Goal: Information Seeking & Learning: Learn about a topic

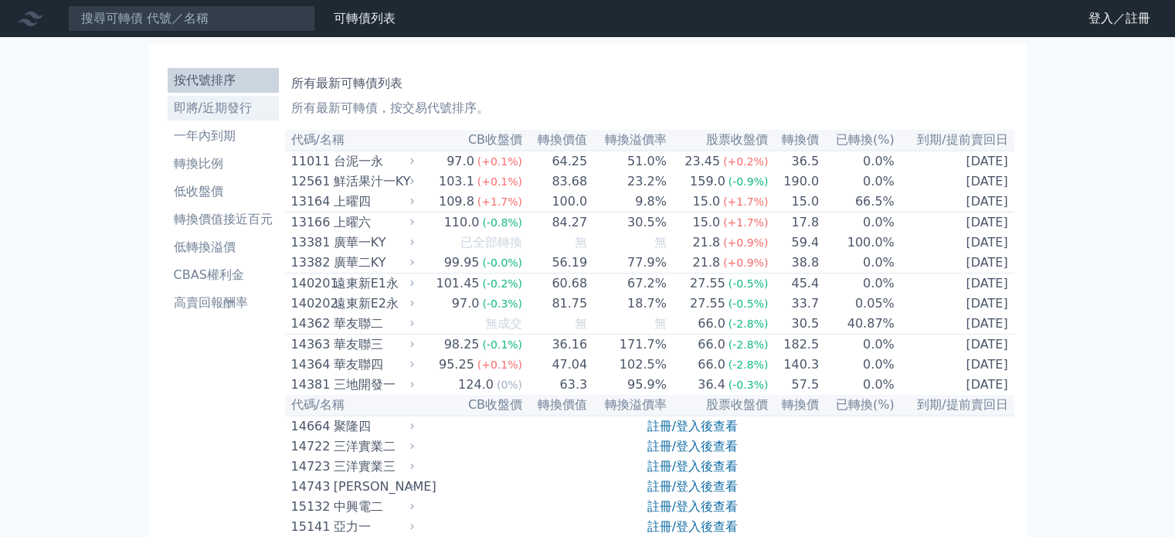
click at [223, 104] on li "即將/近期發行" at bounding box center [223, 108] width 111 height 19
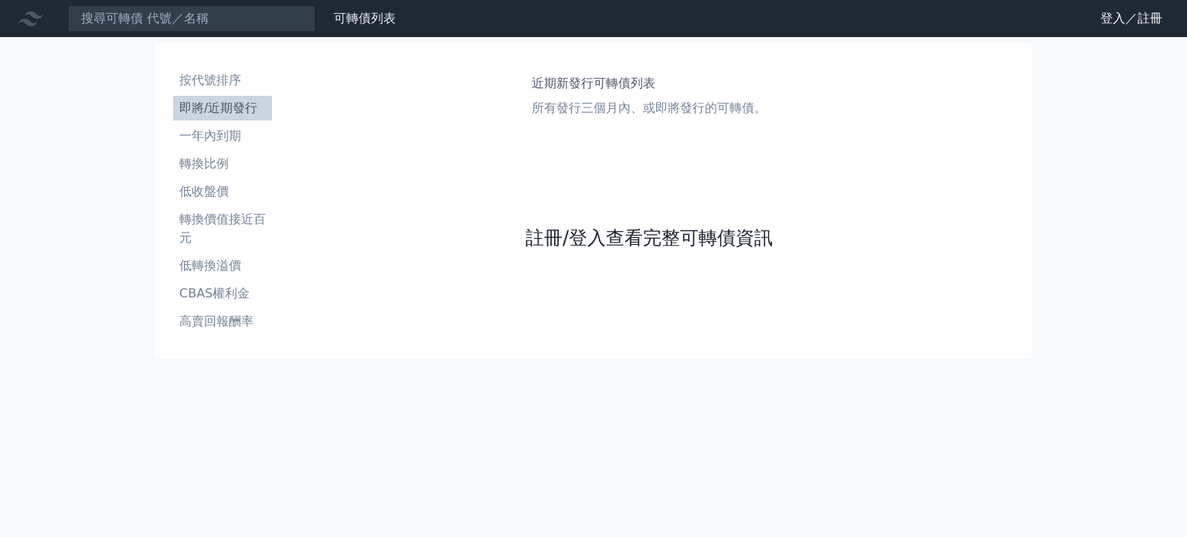
click at [602, 234] on link "註冊/登入查看完整可轉債資訊" at bounding box center [648, 238] width 247 height 25
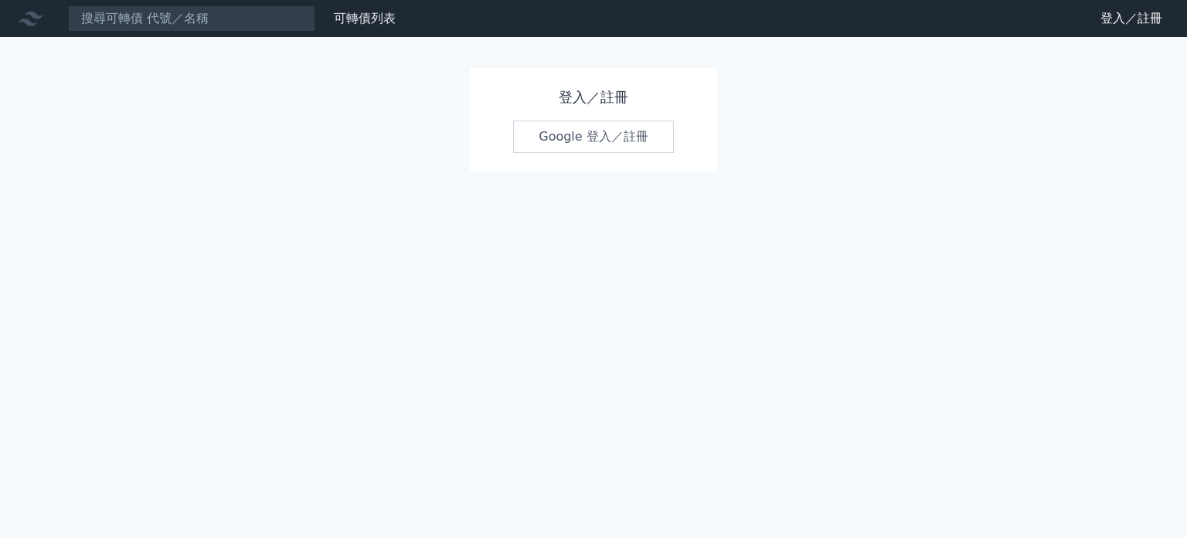
click at [572, 135] on link "Google 登入／註冊" at bounding box center [593, 137] width 161 height 32
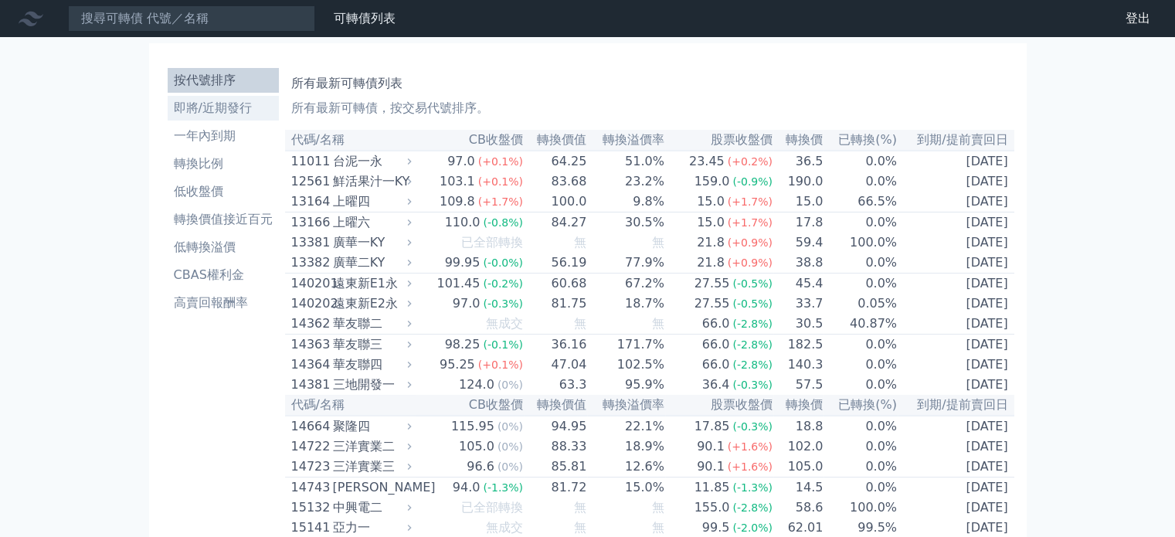
click at [222, 109] on li "即將/近期發行" at bounding box center [223, 108] width 111 height 19
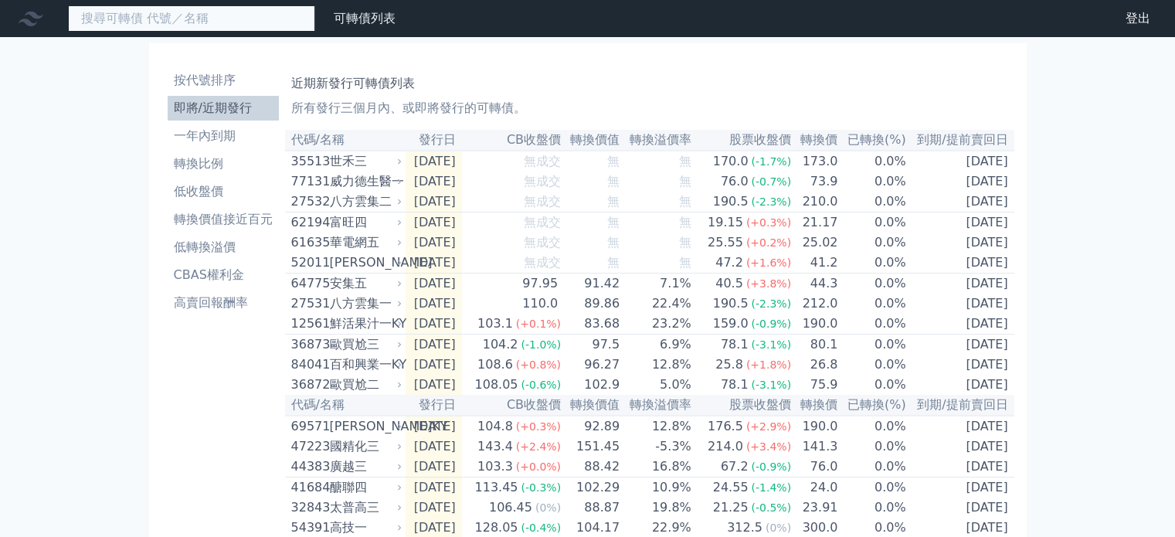
click at [223, 22] on input at bounding box center [191, 18] width 247 height 26
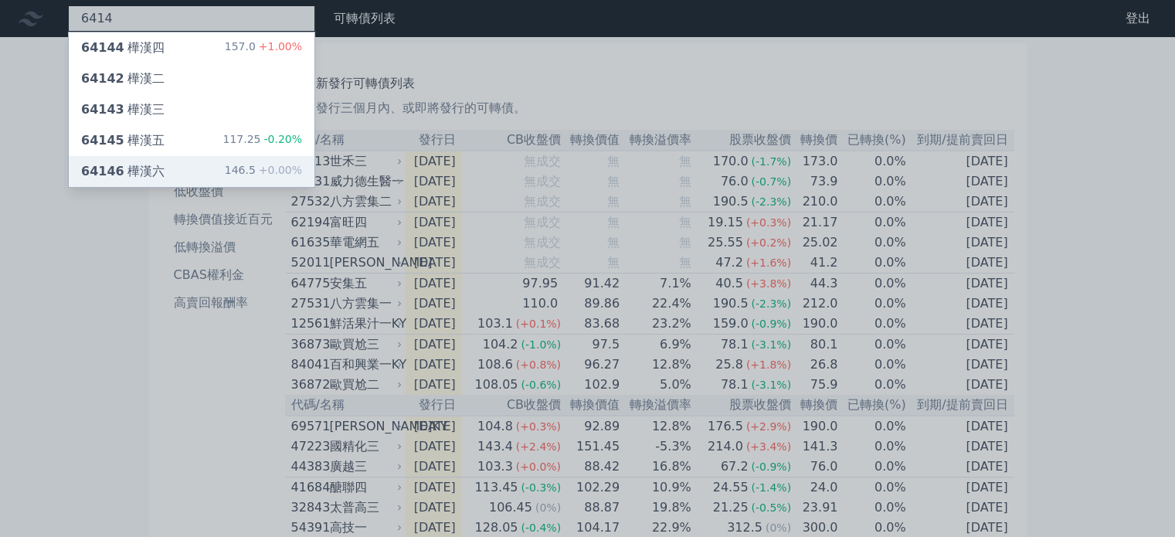
type input "6414"
click at [233, 172] on div "146.5 +0.00%" at bounding box center [263, 171] width 77 height 19
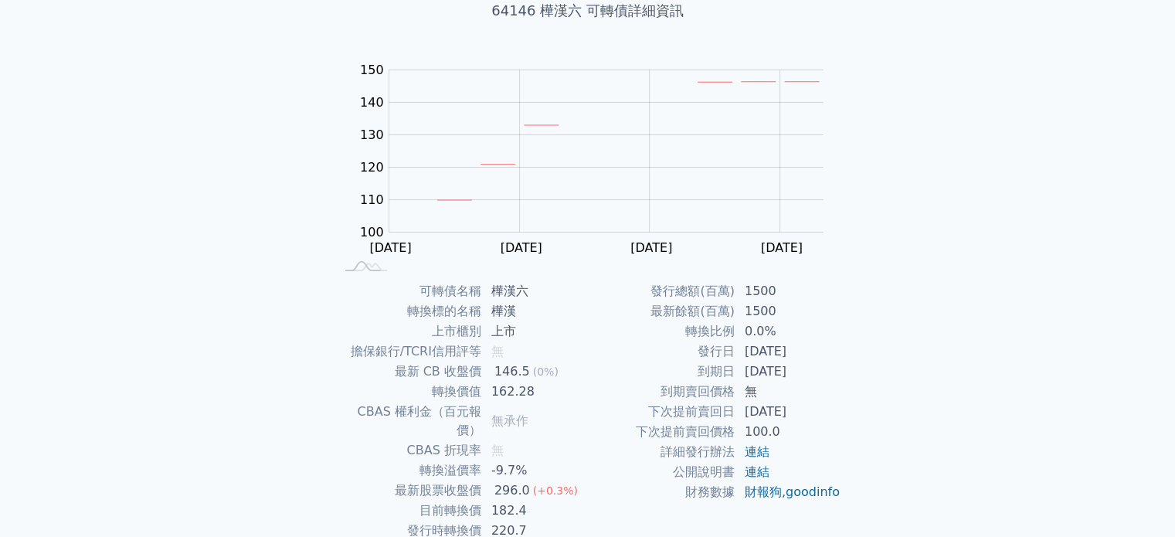
scroll to position [178, 0]
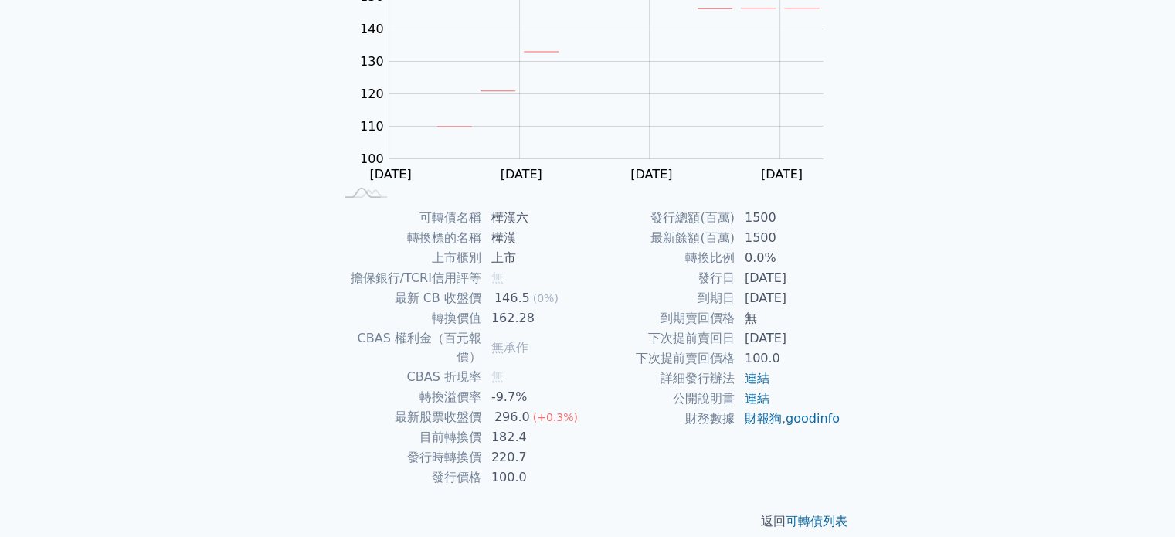
drag, startPoint x: 742, startPoint y: 280, endPoint x: 820, endPoint y: 279, distance: 77.3
click at [820, 279] on td "[DATE]" at bounding box center [789, 278] width 106 height 20
click at [817, 288] on td "[DATE]" at bounding box center [789, 298] width 106 height 20
drag, startPoint x: 752, startPoint y: 278, endPoint x: 822, endPoint y: 290, distance: 71.4
click at [841, 282] on td "[DATE]" at bounding box center [789, 278] width 106 height 20
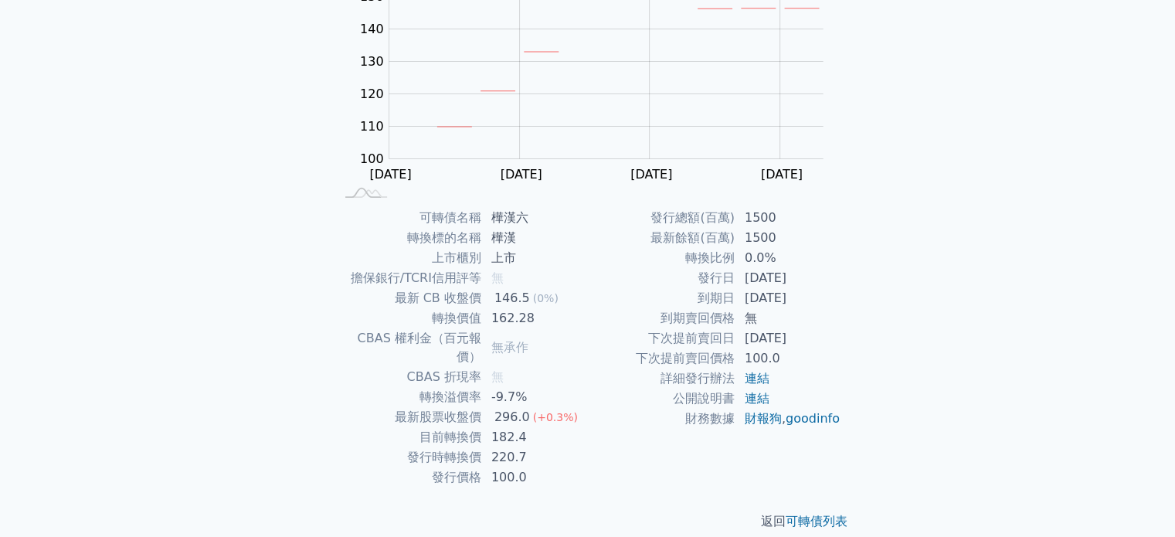
click at [804, 299] on td "[DATE]" at bounding box center [789, 298] width 106 height 20
drag, startPoint x: 491, startPoint y: 417, endPoint x: 528, endPoint y: 417, distance: 37.1
click at [528, 427] on td "182.4" at bounding box center [535, 437] width 106 height 20
click at [525, 427] on td "182.4" at bounding box center [535, 437] width 106 height 20
drag, startPoint x: 494, startPoint y: 420, endPoint x: 537, endPoint y: 420, distance: 42.5
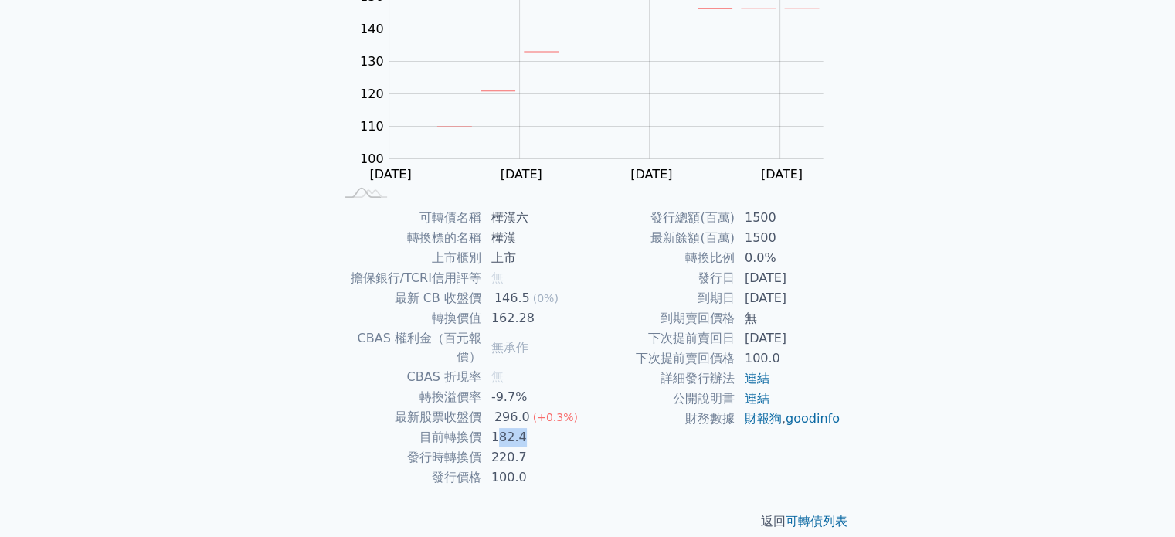
click at [537, 427] on td "182.4" at bounding box center [535, 437] width 106 height 20
click at [538, 427] on td "182.4" at bounding box center [535, 437] width 106 height 20
drag, startPoint x: 527, startPoint y: 219, endPoint x: 487, endPoint y: 218, distance: 40.2
click at [487, 218] on td "樺漢六" at bounding box center [535, 218] width 106 height 20
click at [836, 302] on td "[DATE]" at bounding box center [789, 298] width 106 height 20
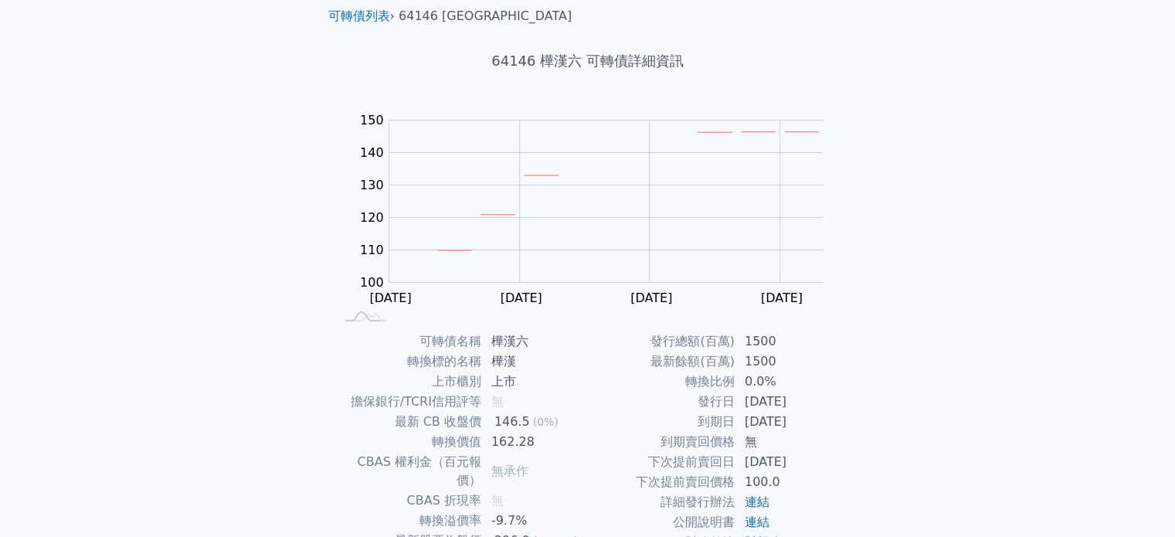
scroll to position [0, 0]
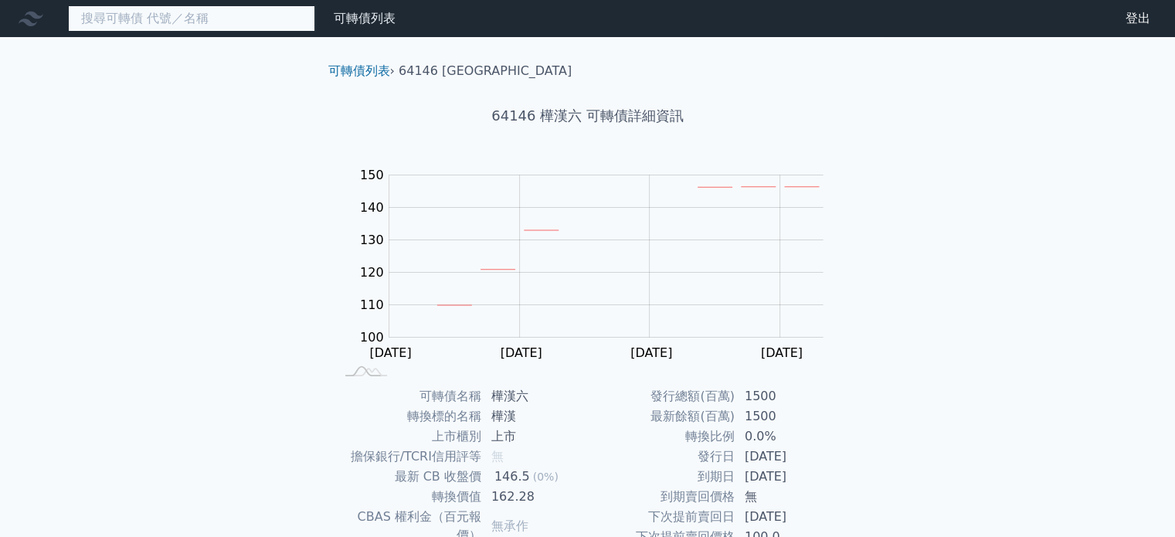
click at [133, 21] on input at bounding box center [191, 18] width 247 height 26
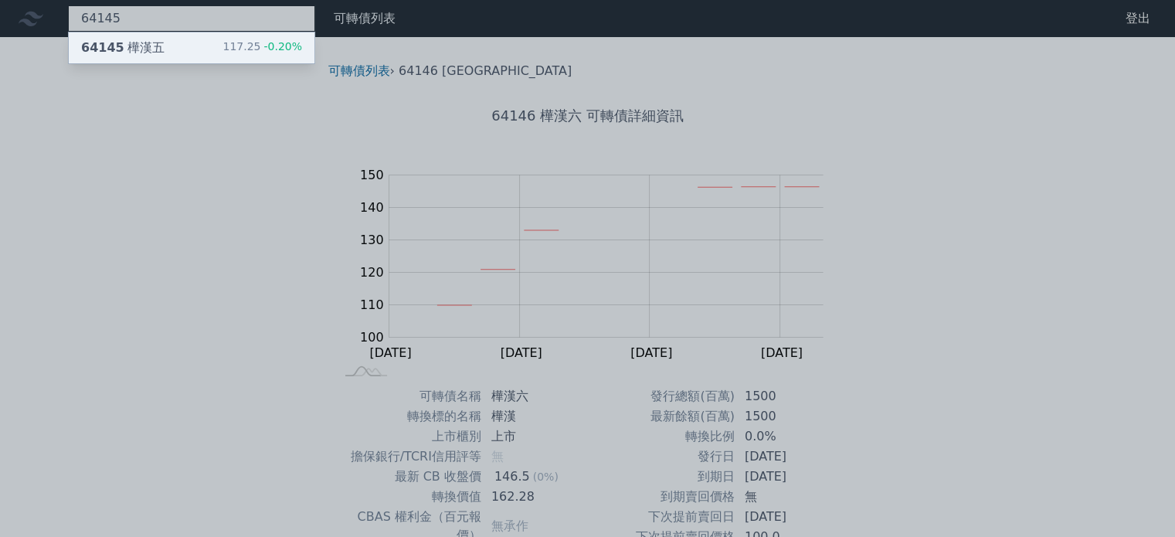
type input "64145"
click at [151, 46] on div "64145 樺漢五" at bounding box center [122, 48] width 83 height 19
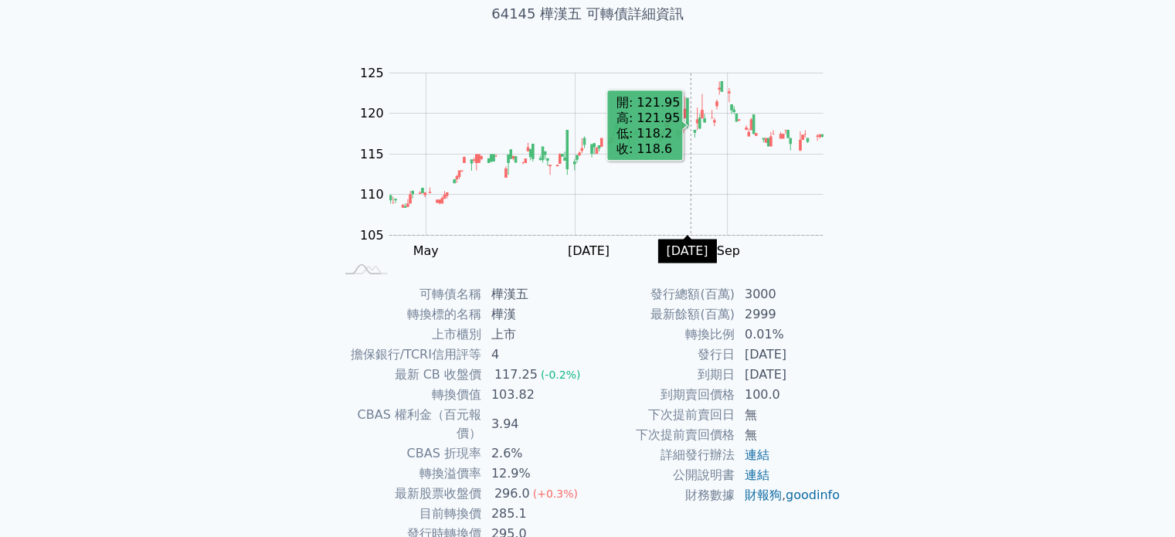
scroll to position [178, 0]
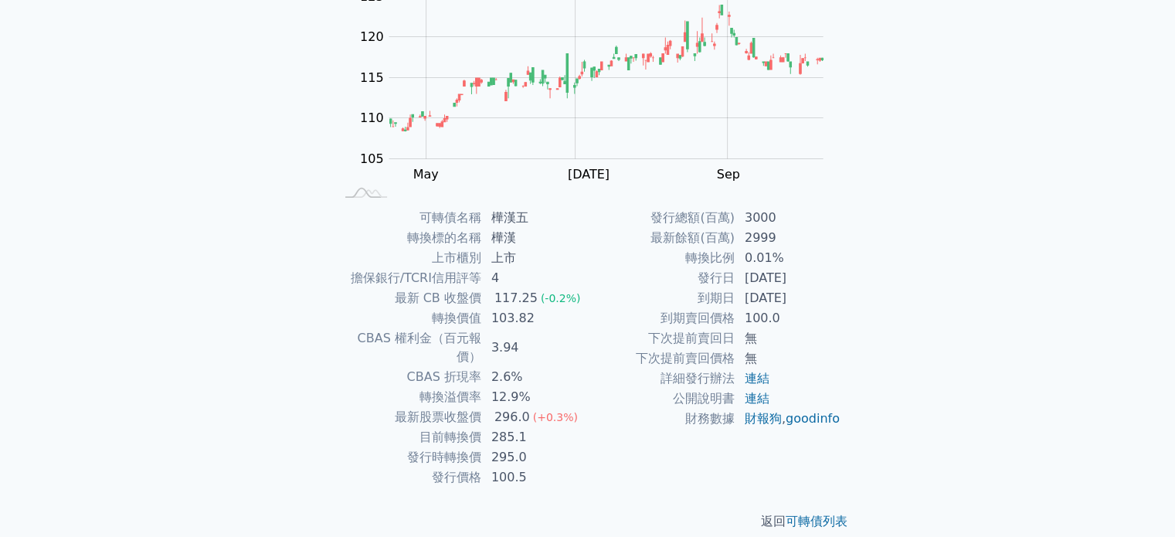
drag, startPoint x: 822, startPoint y: 278, endPoint x: 746, endPoint y: 279, distance: 76.5
click at [746, 279] on td "[DATE]" at bounding box center [789, 278] width 106 height 20
click at [754, 293] on td "[DATE]" at bounding box center [789, 298] width 106 height 20
drag, startPoint x: 746, startPoint y: 282, endPoint x: 810, endPoint y: 277, distance: 64.3
click at [810, 277] on td "[DATE]" at bounding box center [789, 278] width 106 height 20
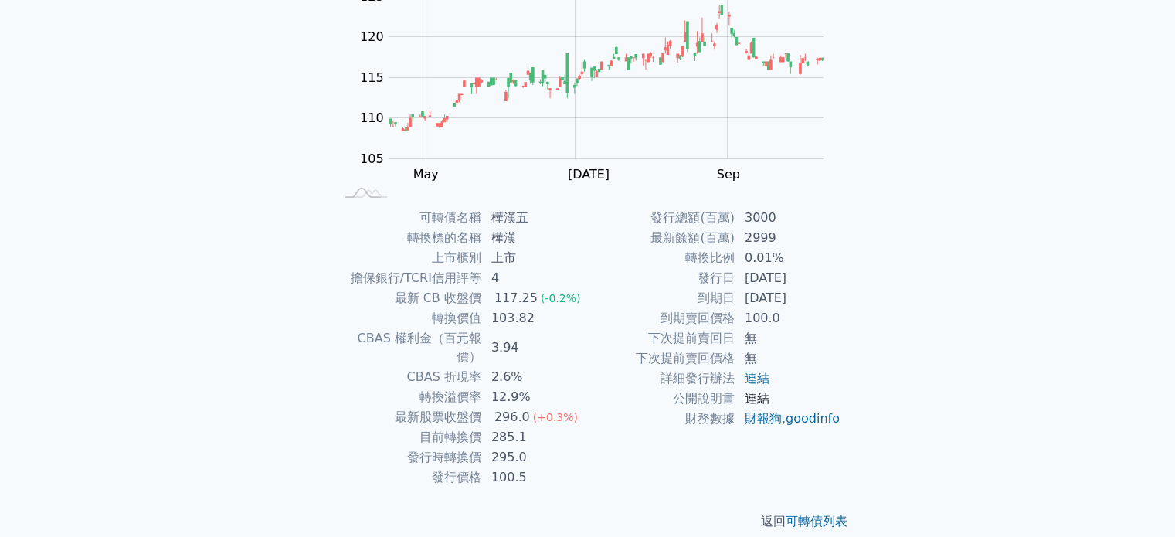
click at [755, 401] on link "連結" at bounding box center [757, 398] width 25 height 15
click at [229, 232] on div "可轉債列表 財務數據 可轉債列表 財務數據 登出 登出 可轉債列表 › 64145 樺漢五 64145 樺漢五 可轉債詳細資訊 Zoom Out 105 95…" at bounding box center [587, 189] width 1175 height 734
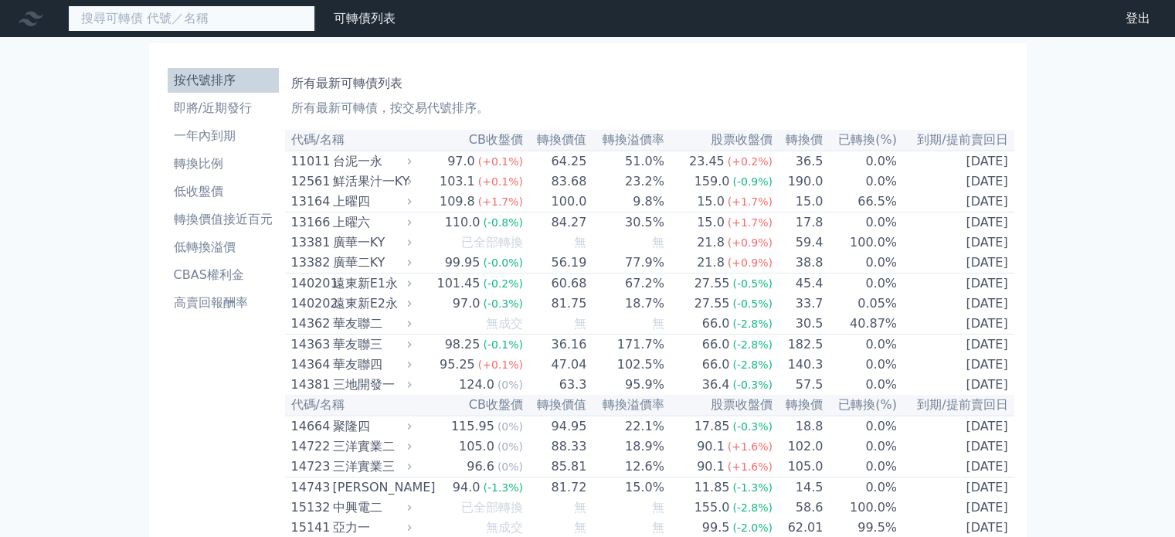
click at [207, 22] on input at bounding box center [191, 18] width 247 height 26
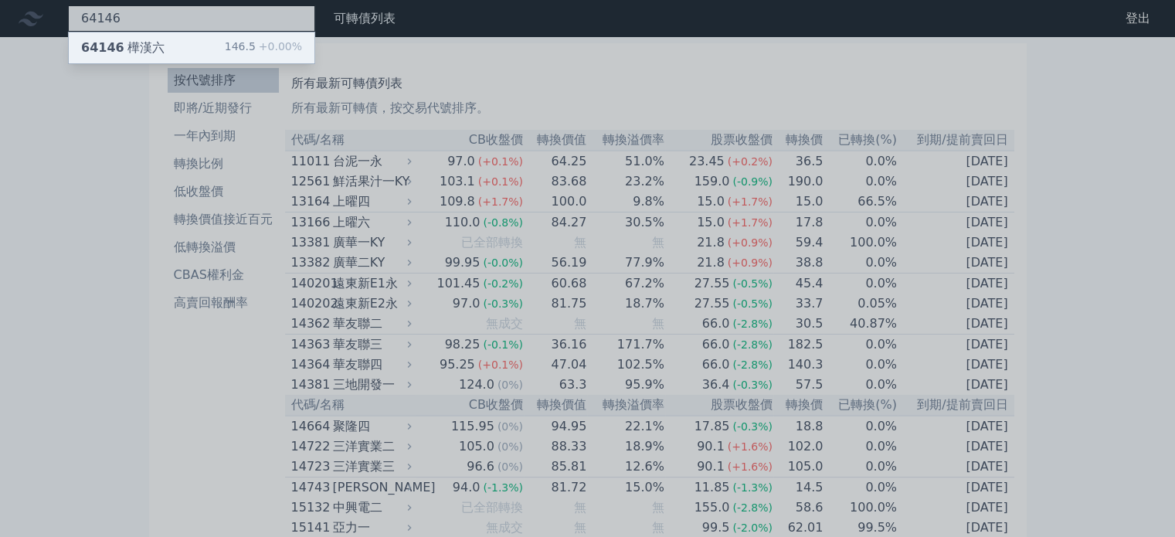
type input "64146"
click at [190, 39] on div "64146 樺漢六 146.5 +0.00%" at bounding box center [192, 47] width 246 height 31
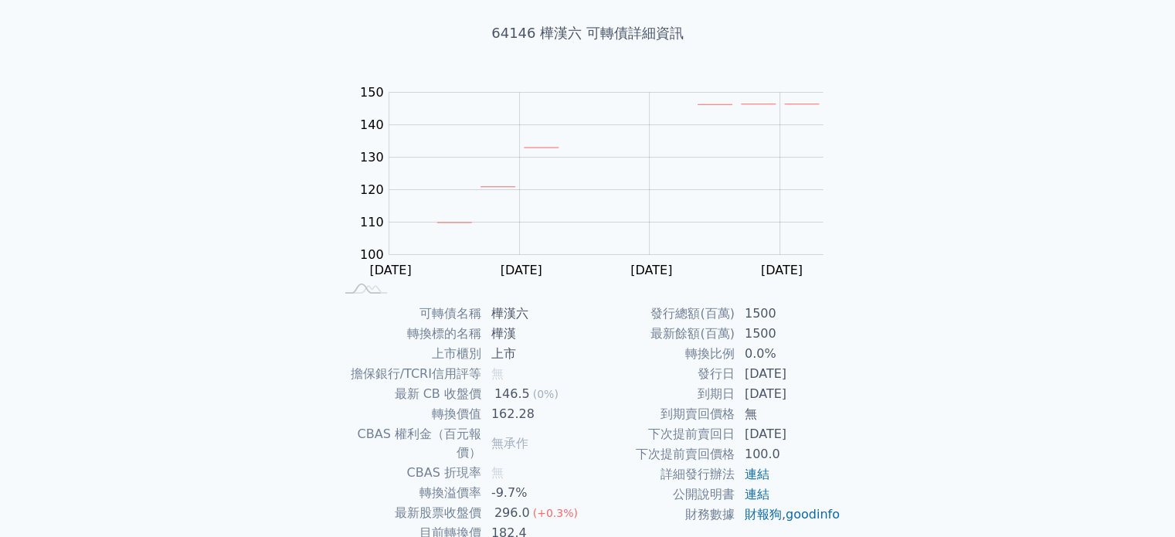
scroll to position [178, 0]
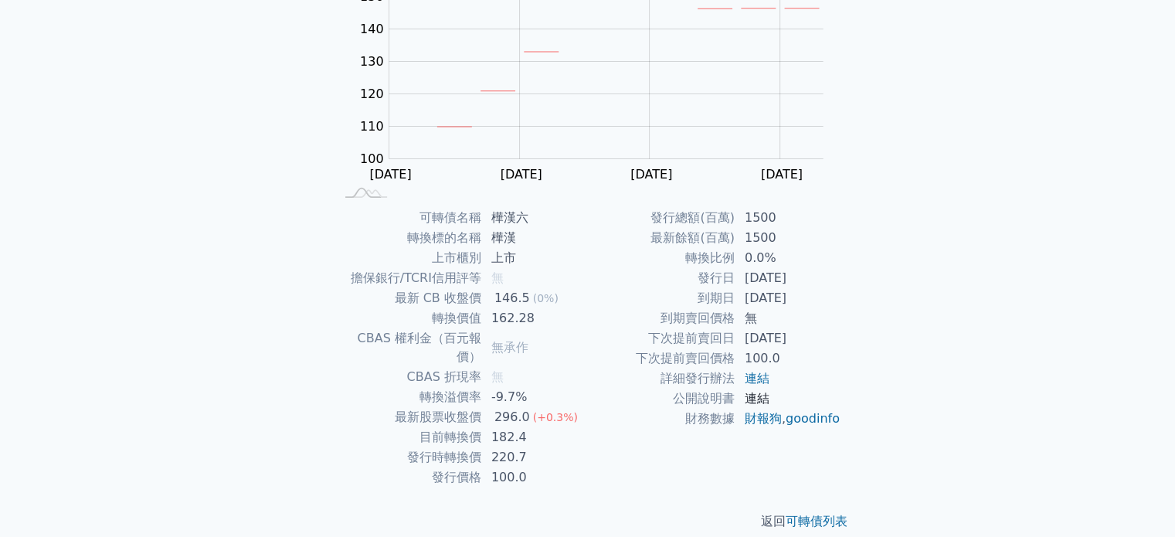
click at [752, 402] on link "連結" at bounding box center [757, 398] width 25 height 15
drag, startPoint x: 785, startPoint y: 239, endPoint x: 777, endPoint y: 221, distance: 19.4
click at [753, 209] on tbody "發行總額(百萬) 1500 最新餘額(百萬) 1500 轉換比例 0.0% 發行日 2021-09-02 到期日 2026-09-02 到期賣回價格 無 下次…" at bounding box center [714, 318] width 253 height 221
click at [779, 221] on td "1500" at bounding box center [789, 218] width 106 height 20
click at [780, 226] on td "1500" at bounding box center [789, 218] width 106 height 20
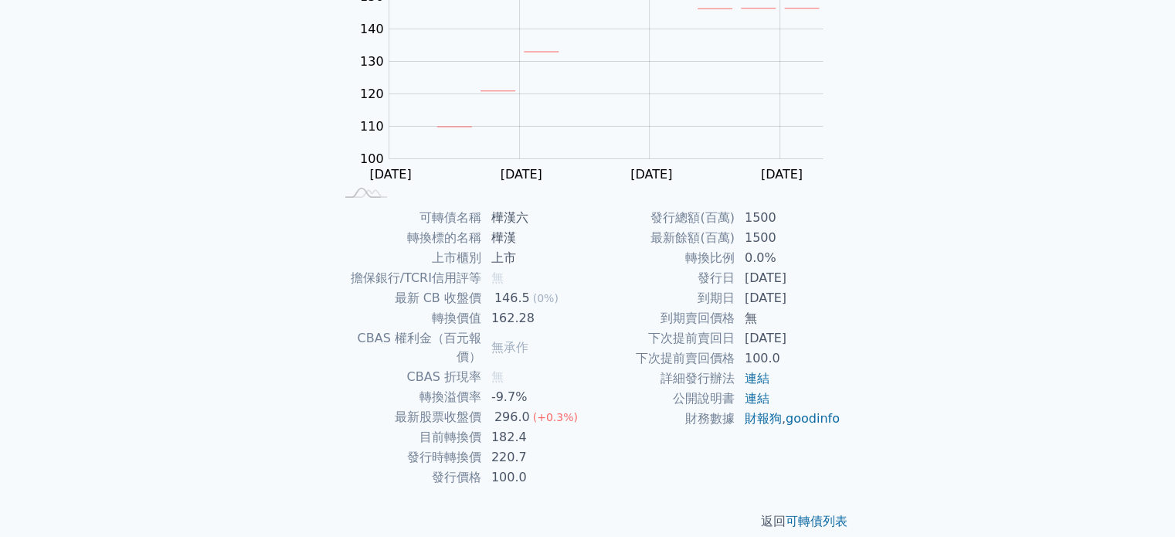
click at [749, 221] on td "1500" at bounding box center [789, 218] width 106 height 20
drag, startPoint x: 745, startPoint y: 216, endPoint x: 785, endPoint y: 234, distance: 44.2
click at [785, 234] on tbody "發行總額(百萬) 1500 最新餘額(百萬) 1500 轉換比例 0.0% 發行日 2021-09-02 到期日 2026-09-02 到期賣回價格 無 下次…" at bounding box center [714, 318] width 253 height 221
click at [816, 240] on td "1500" at bounding box center [789, 238] width 106 height 20
click at [890, 426] on div "可轉債列表 財務數據 可轉債列表 財務數據 登出 登出 可轉債列表 › 64146 樺漢六 64146 樺漢六 可轉債詳細資訊 Zoom Out 100 80…" at bounding box center [587, 189] width 1175 height 734
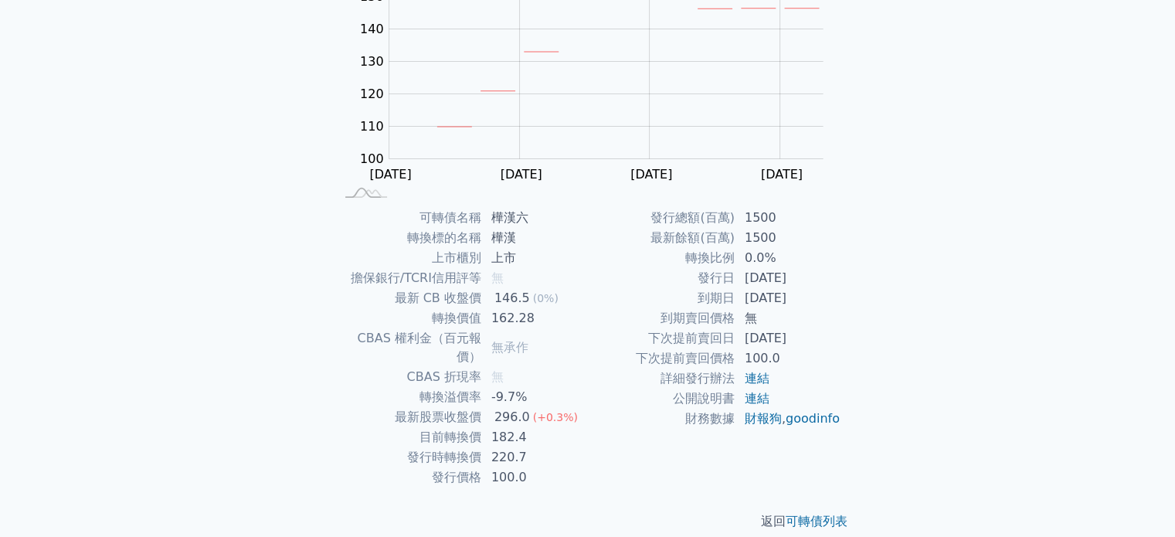
drag, startPoint x: 817, startPoint y: 301, endPoint x: 747, endPoint y: 305, distance: 69.7
click at [747, 305] on td "[DATE]" at bounding box center [789, 298] width 106 height 20
click at [822, 299] on td "[DATE]" at bounding box center [789, 298] width 106 height 20
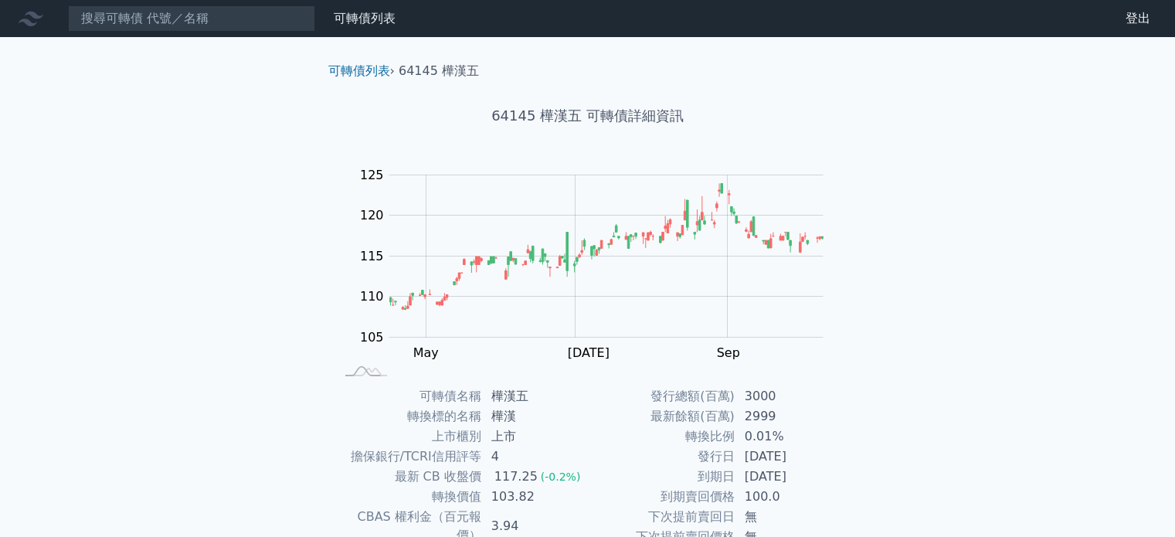
scroll to position [178, 0]
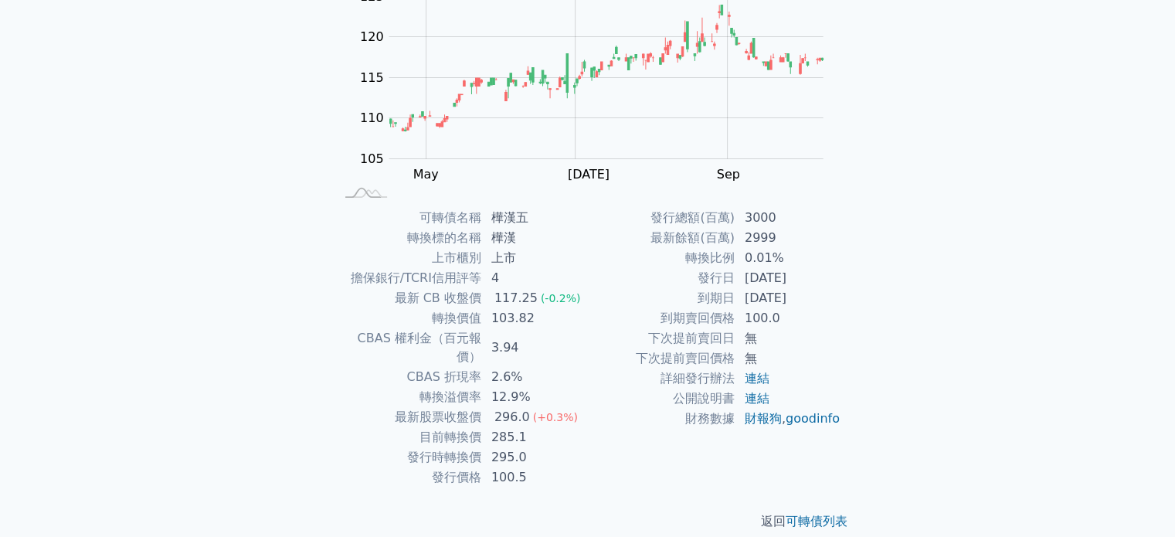
click at [228, 253] on div "可轉債列表 財務數據 可轉債列表 財務數據 登出 登出 可轉債列表 › 64145 樺漢五 64145 樺漢五 可轉債詳細資訊 Zoom Out 105 95…" at bounding box center [587, 189] width 1175 height 734
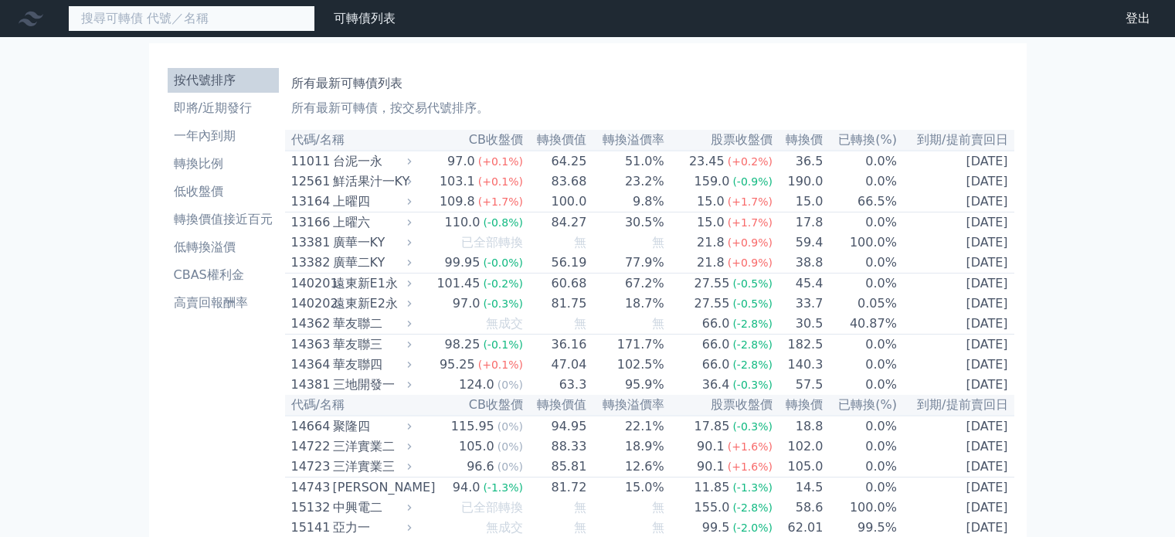
click at [195, 21] on input at bounding box center [191, 18] width 247 height 26
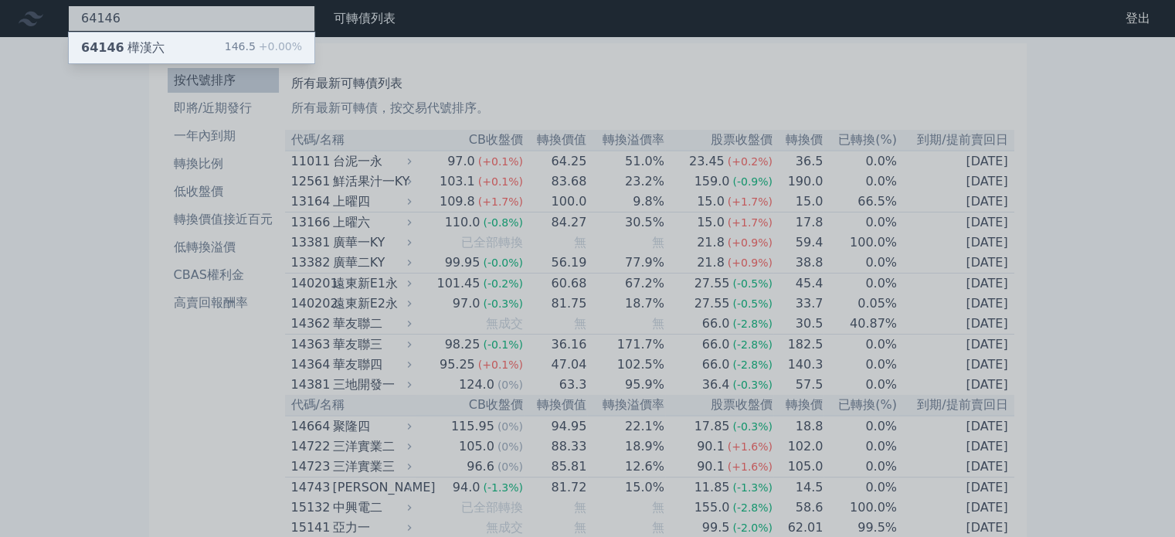
type input "64146"
click at [185, 45] on div "64146 樺漢六 146.5 +0.00%" at bounding box center [192, 47] width 246 height 31
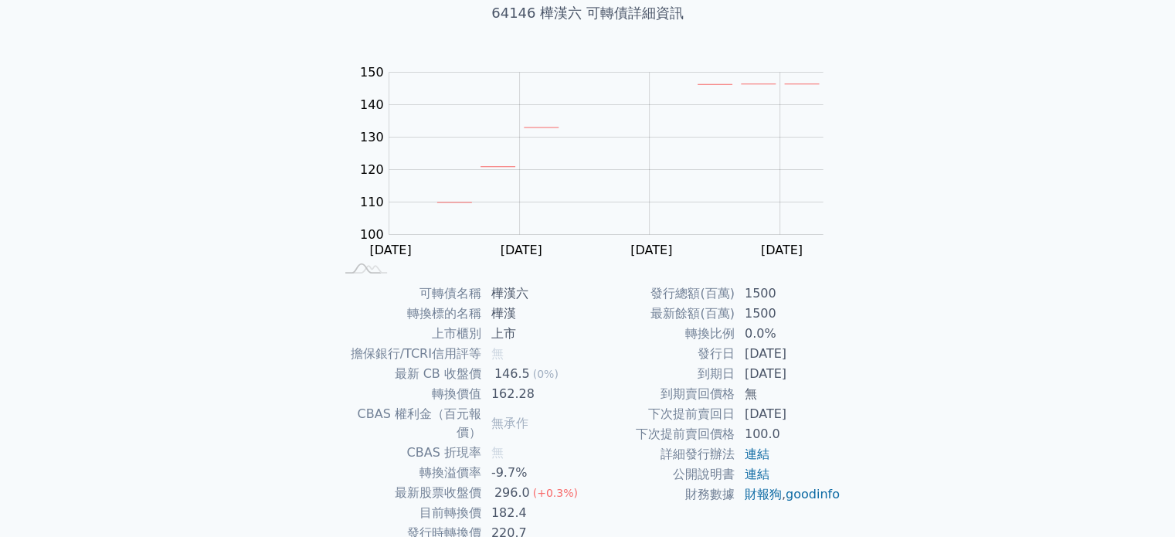
scroll to position [178, 0]
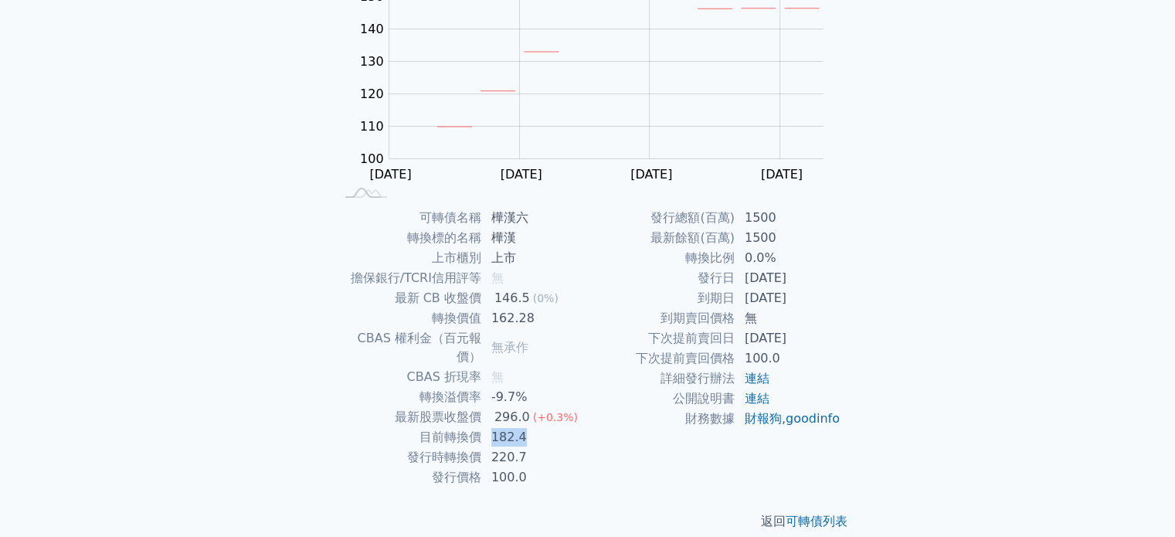
drag, startPoint x: 501, startPoint y: 418, endPoint x: 528, endPoint y: 416, distance: 27.9
click at [528, 427] on td "182.4" at bounding box center [535, 437] width 106 height 20
copy td "182.4"
drag, startPoint x: 1082, startPoint y: 277, endPoint x: 1029, endPoint y: 281, distance: 52.7
click at [1082, 277] on div "可轉債列表 財務數據 可轉債列表 財務數據 登出 登出 可轉債列表 › 64146 樺漢六 64146 樺漢六 可轉債詳細資訊 Zoom Out 100 80…" at bounding box center [587, 189] width 1175 height 734
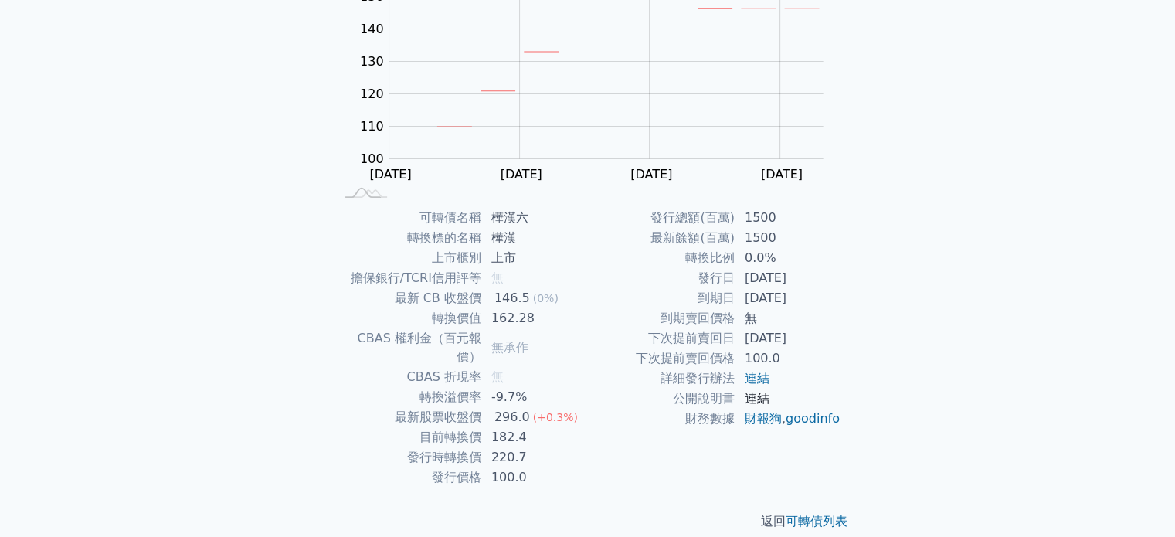
click at [758, 401] on link "連結" at bounding box center [757, 398] width 25 height 15
click at [893, 267] on div "可轉債列表 財務數據 可轉債列表 財務數據 登出 登出 可轉債列表 › 64146 樺漢六 64146 樺漢六 可轉債詳細資訊 Zoom Out 100 80…" at bounding box center [587, 189] width 1175 height 734
